Goal: Communication & Community: Participate in discussion

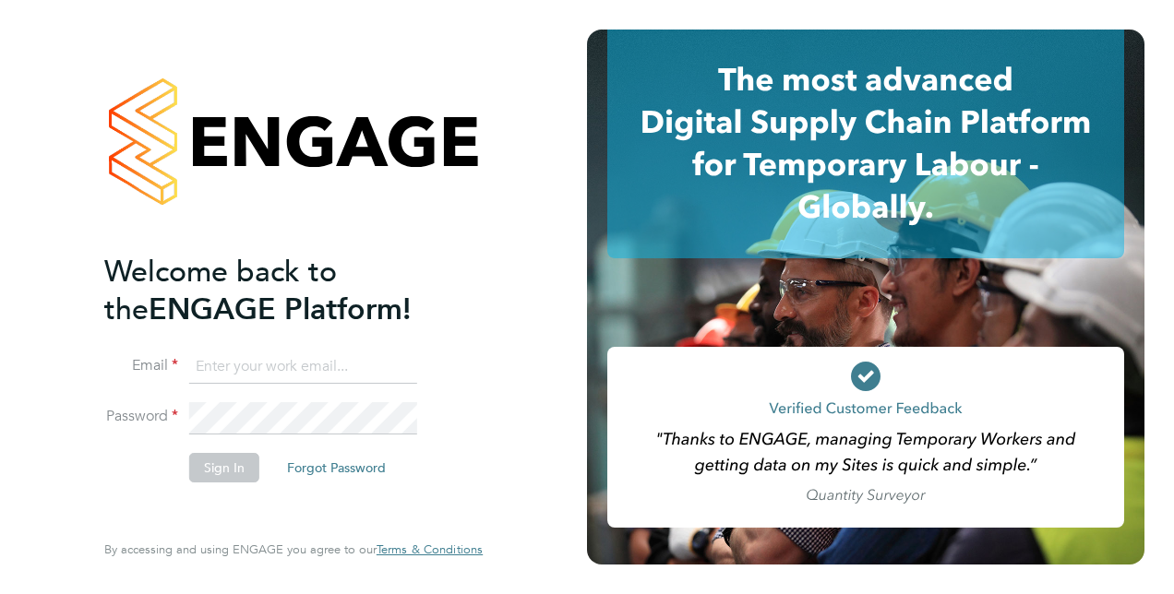
type input "[PERSON_NAME][EMAIL_ADDRESS][DOMAIN_NAME]"
click at [211, 471] on button "Sign In" at bounding box center [224, 468] width 70 height 30
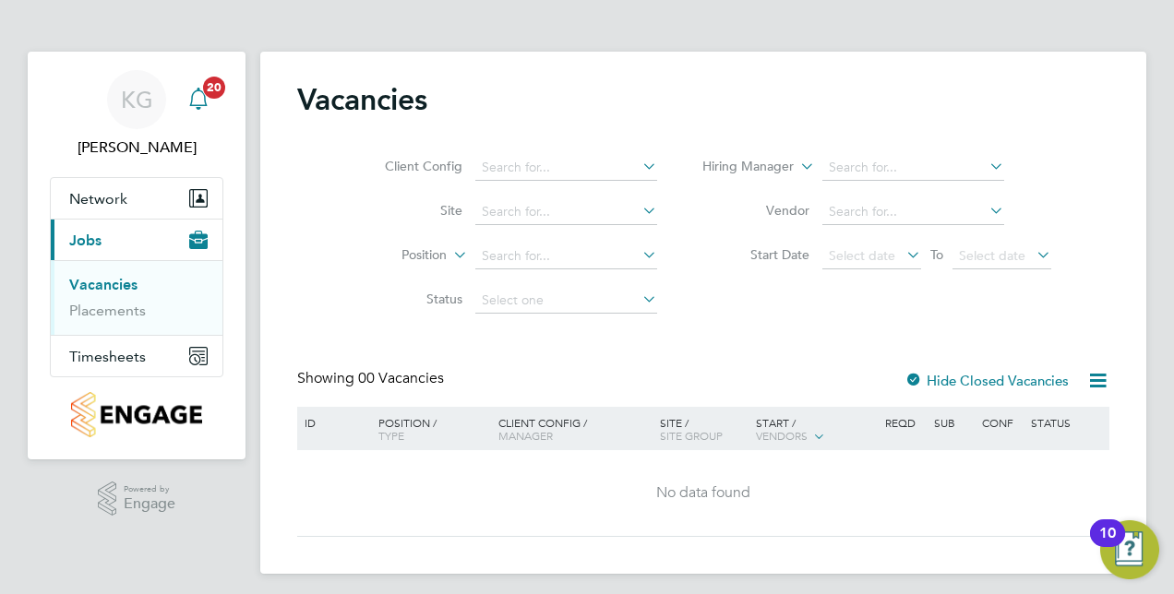
click at [204, 92] on span "20" at bounding box center [214, 88] width 22 height 22
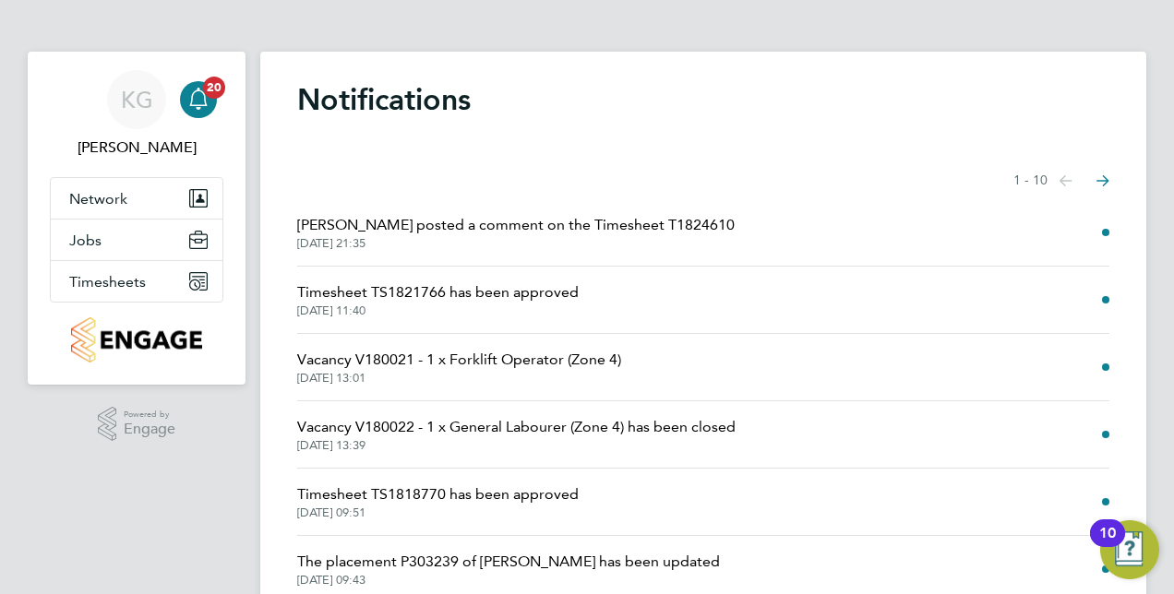
click at [458, 234] on span "Selin Thomas posted a comment on the Timesheet T1824610" at bounding box center [515, 225] width 437 height 22
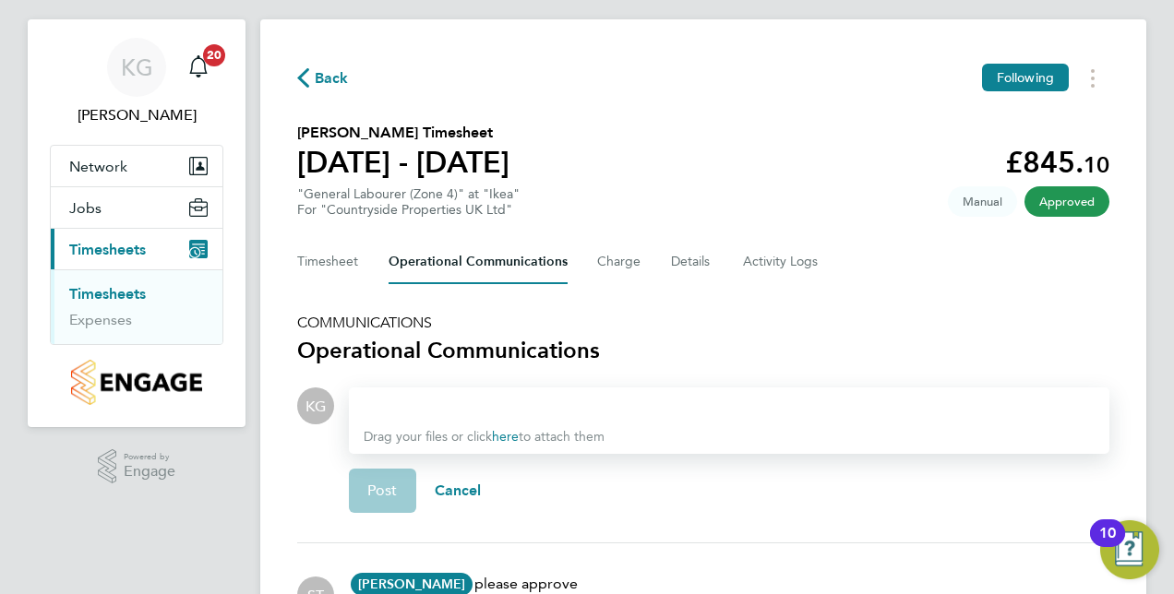
scroll to position [33, 0]
